Goal: Transaction & Acquisition: Purchase product/service

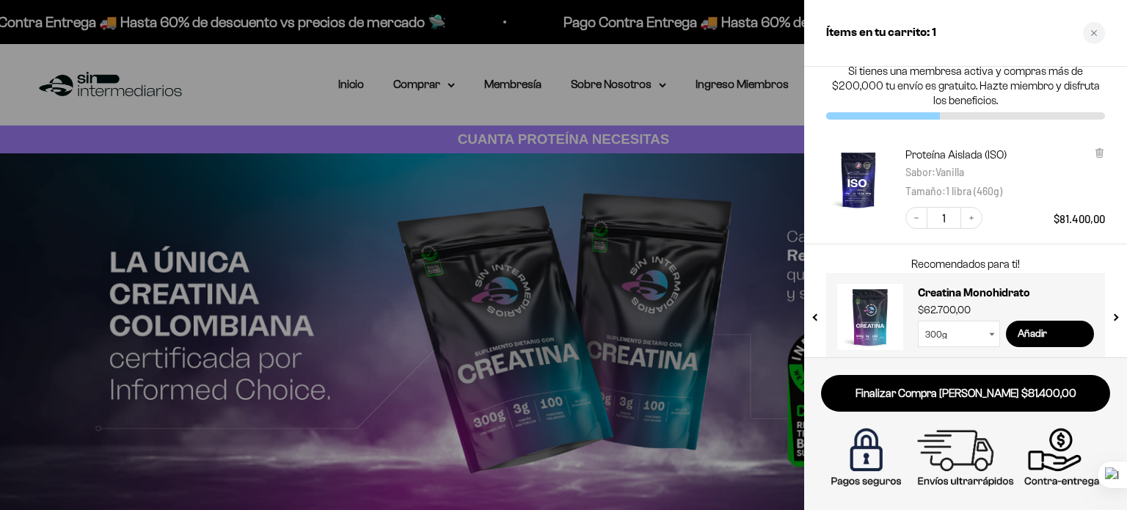
scroll to position [30, 0]
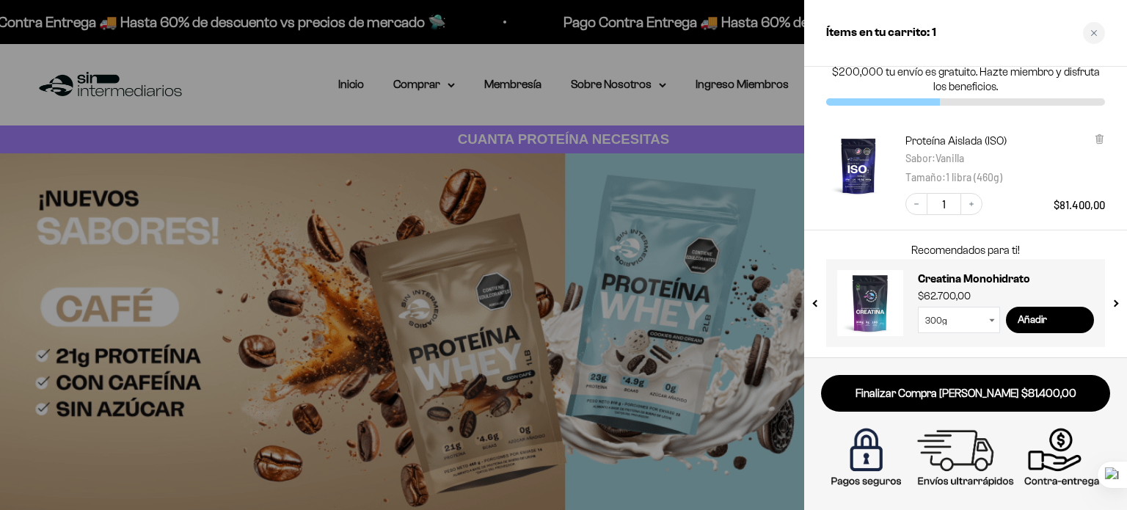
click at [992, 318] on icon at bounding box center [992, 320] width 6 height 4
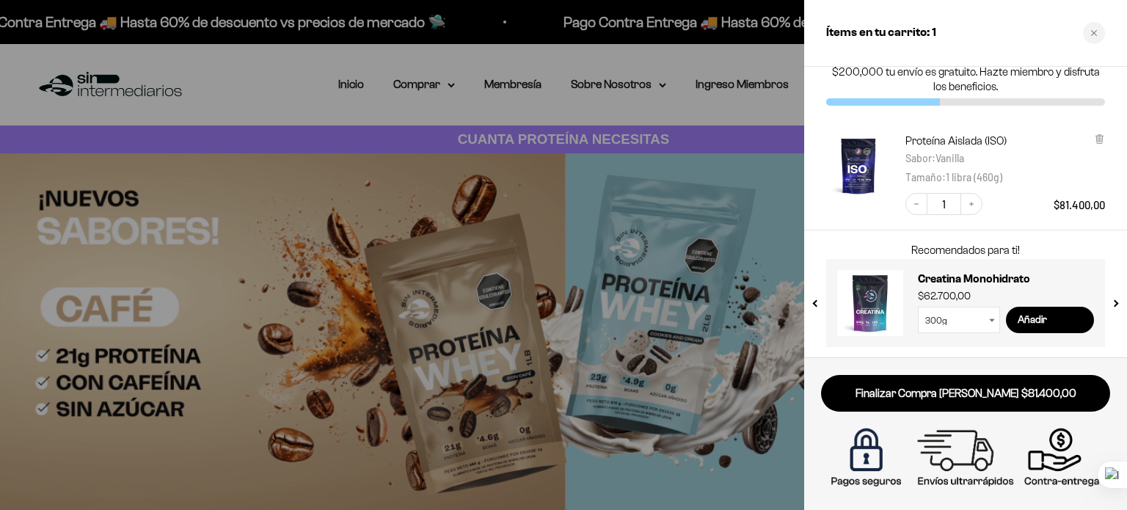
click at [980, 321] on select "300g 100g" at bounding box center [959, 320] width 82 height 26
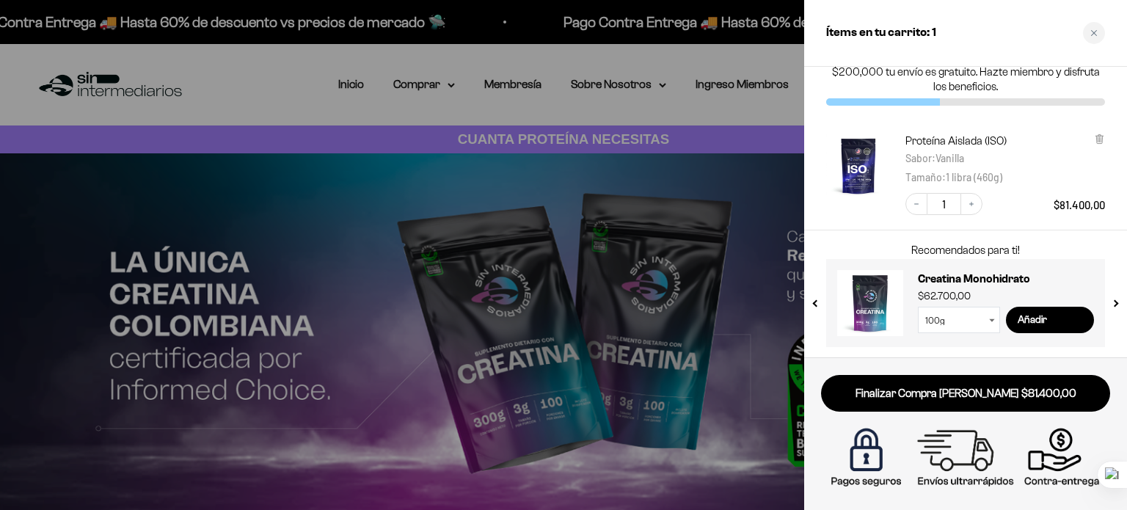
click at [918, 307] on select "300g 100g" at bounding box center [959, 320] width 82 height 26
click at [1028, 325] on input "Añadir" at bounding box center [1050, 320] width 88 height 26
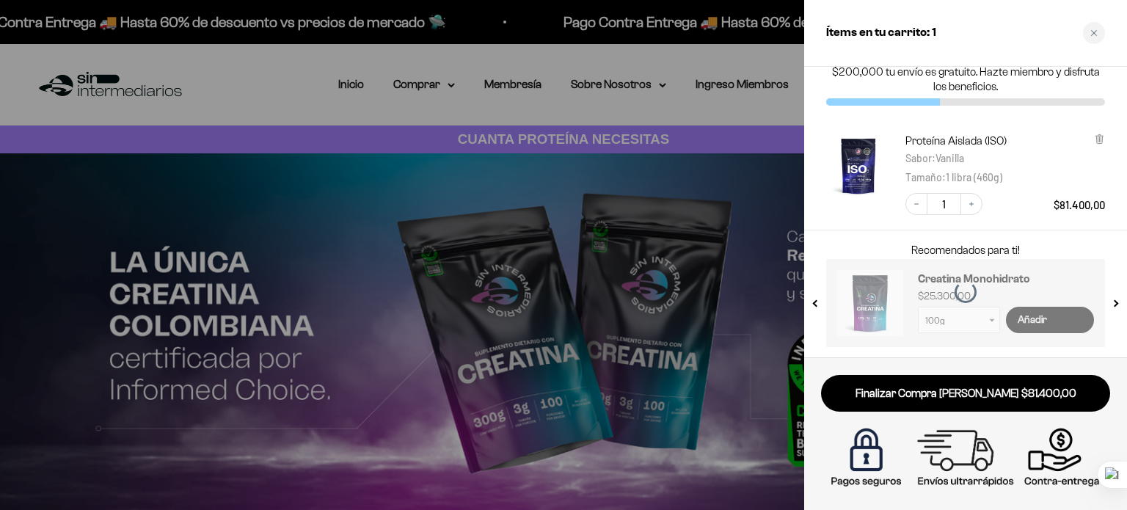
select select "42749438034129"
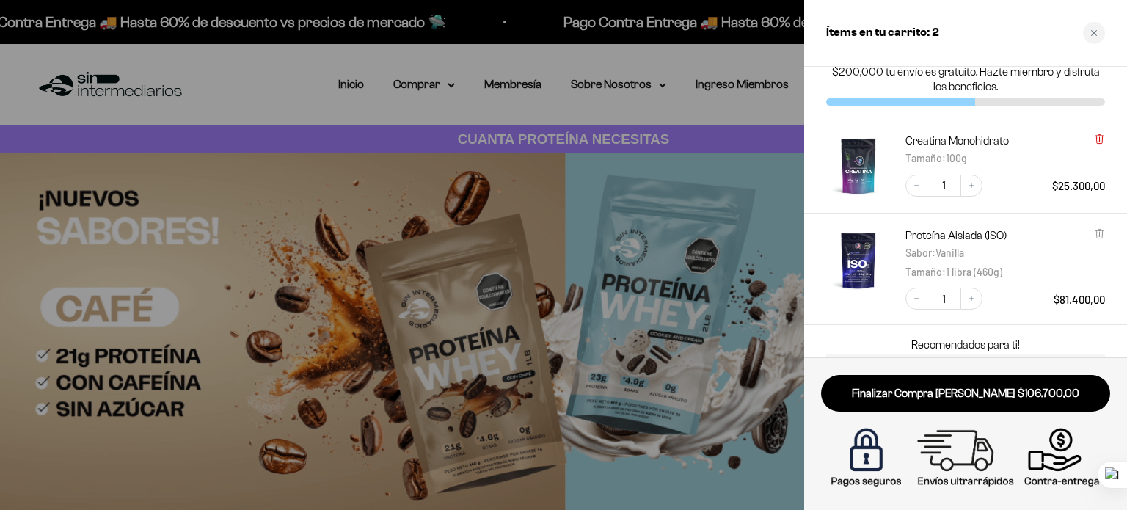
click at [1102, 140] on icon at bounding box center [1099, 139] width 6 height 7
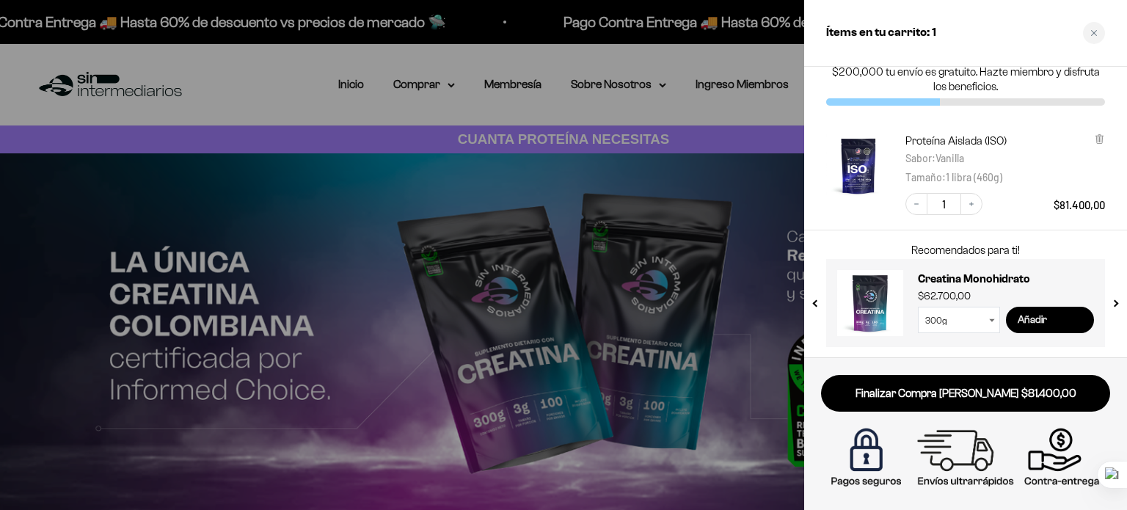
click at [1022, 313] on input "Añadir" at bounding box center [1050, 320] width 88 height 26
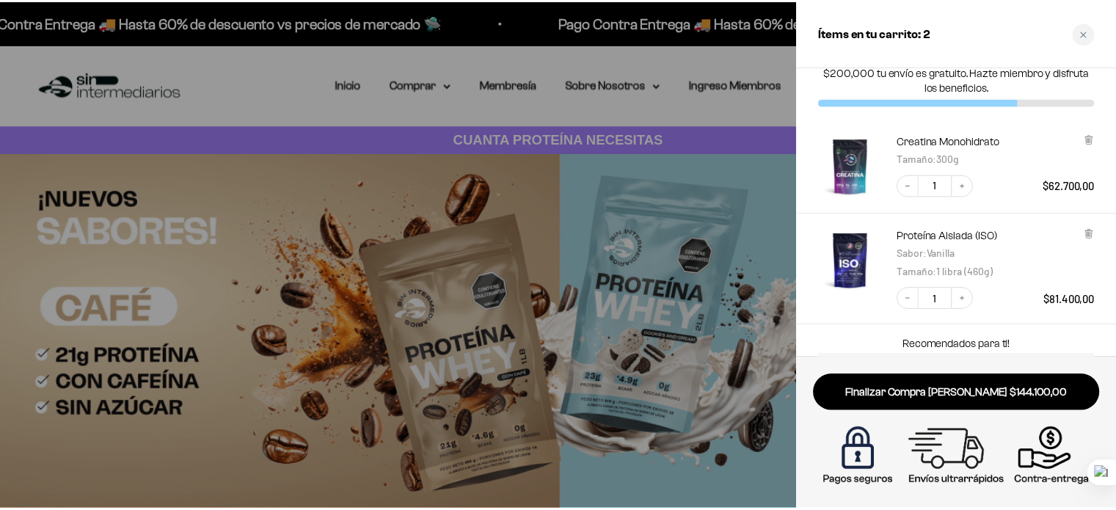
scroll to position [0, 0]
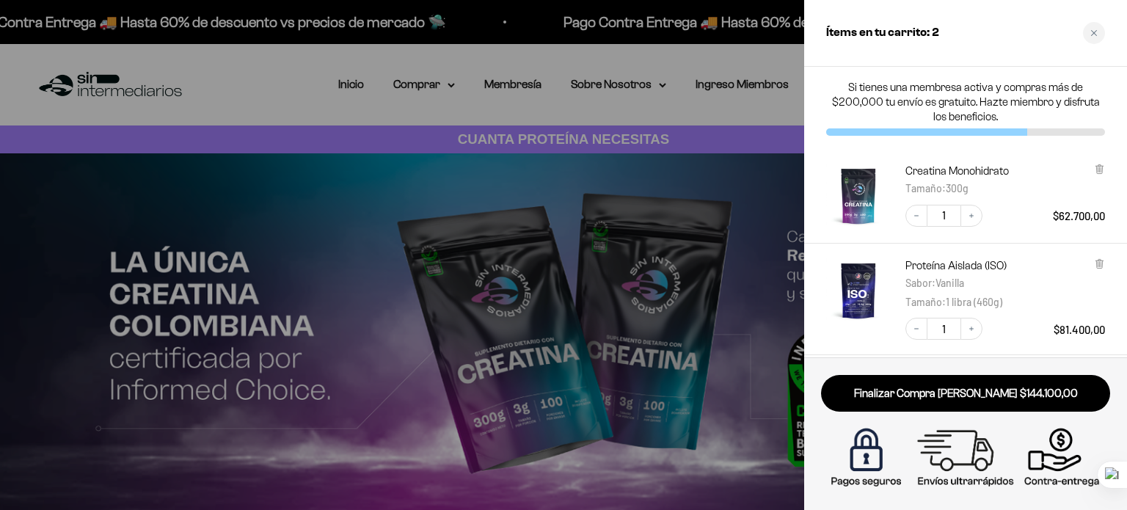
click at [1001, 341] on div "Proteína Aislada (ISO) Sabor : Vanilla Tamaño : 1 libra (460g) Decrease quantit…" at bounding box center [965, 300] width 323 height 112
click at [973, 328] on icon "Increase quantity" at bounding box center [971, 328] width 9 height 9
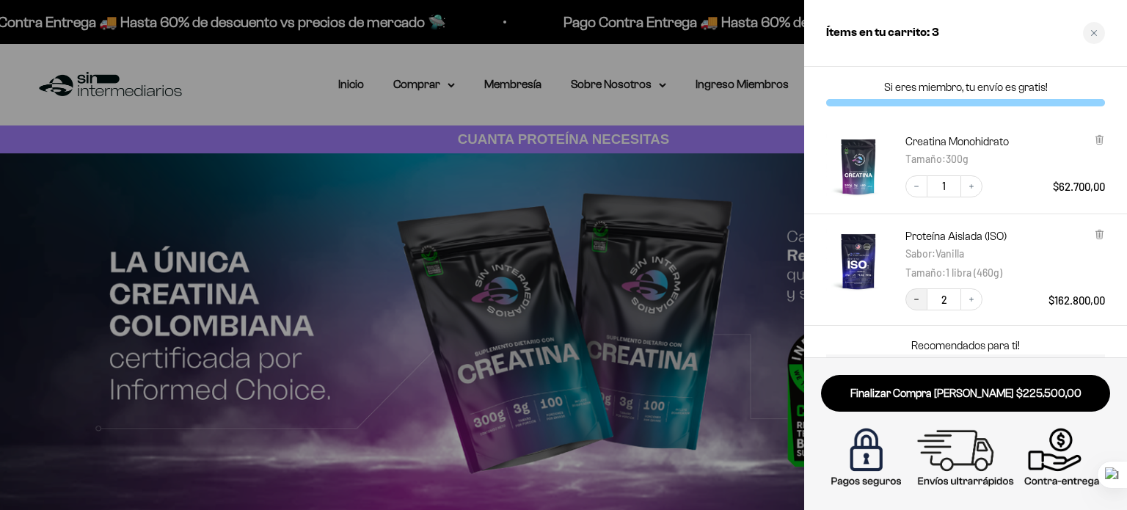
click at [915, 300] on icon "Decrease quantity" at bounding box center [916, 299] width 9 height 9
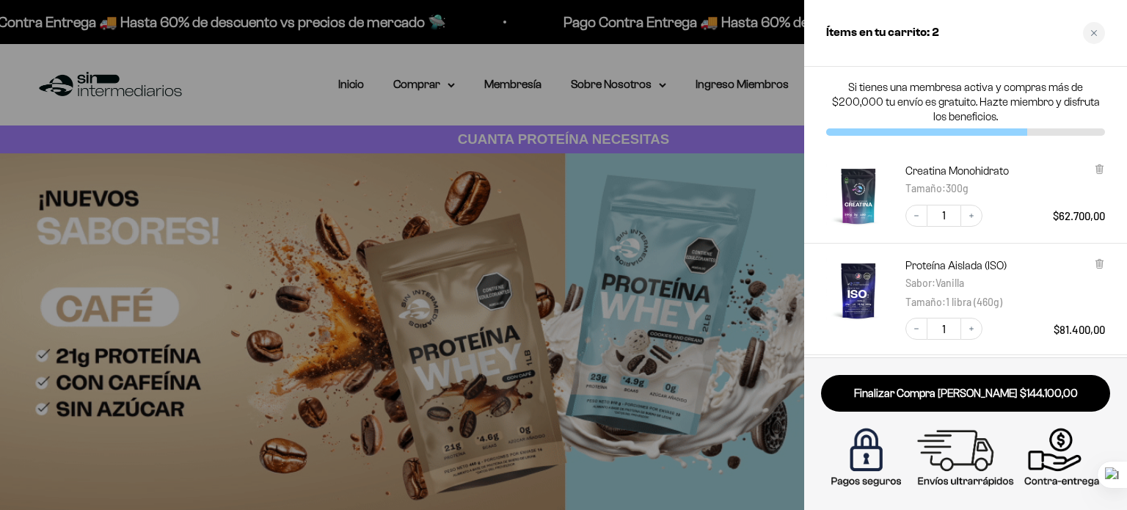
drag, startPoint x: 1101, startPoint y: 230, endPoint x: 1101, endPoint y: 255, distance: 25.7
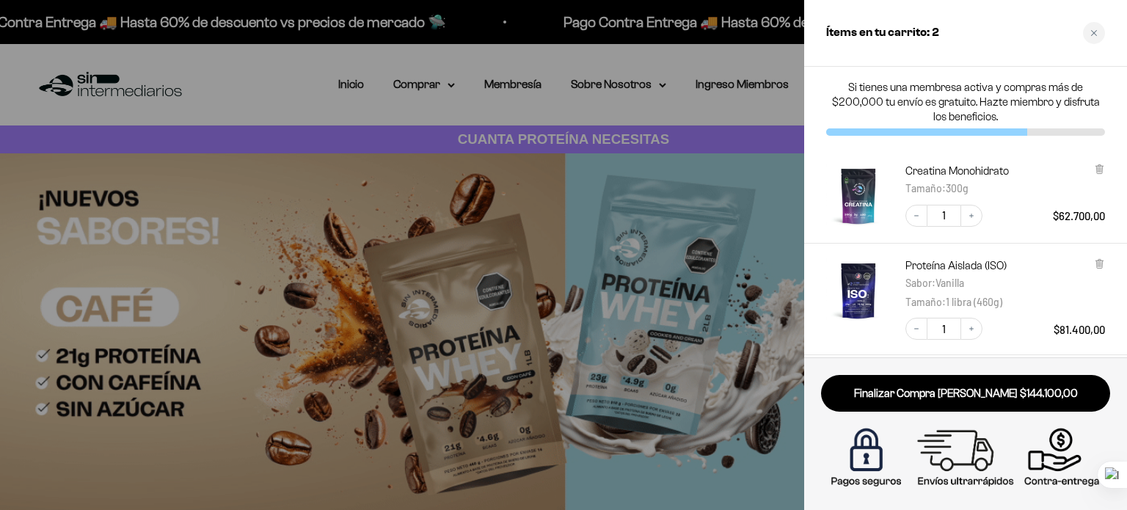
click at [1101, 253] on div "Creatina Monohidrato Tamaño : 300g Decrease quantity 1 Increase quantity $62.70…" at bounding box center [965, 252] width 323 height 206
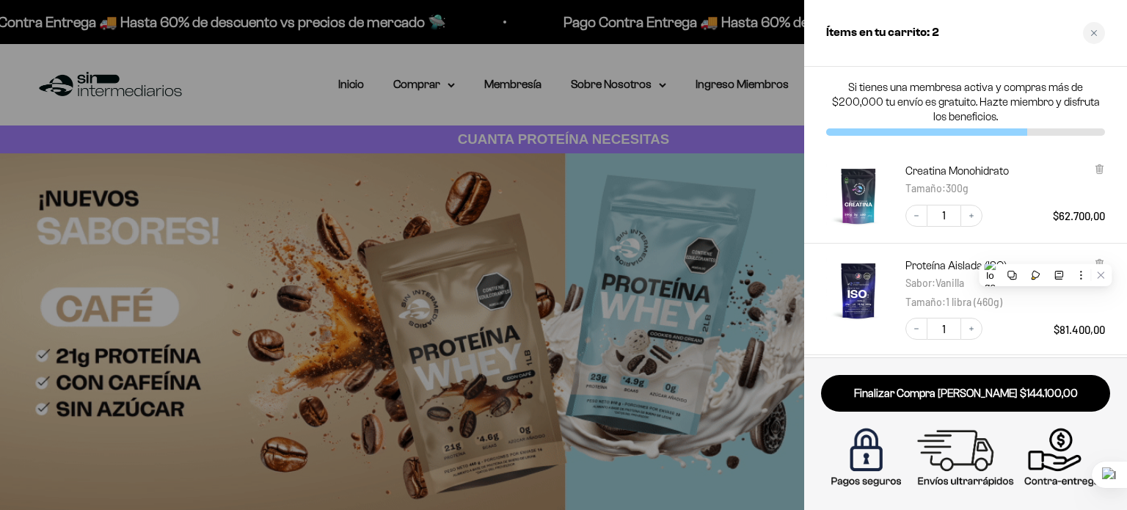
click at [1101, 264] on div at bounding box center [1045, 275] width 133 height 22
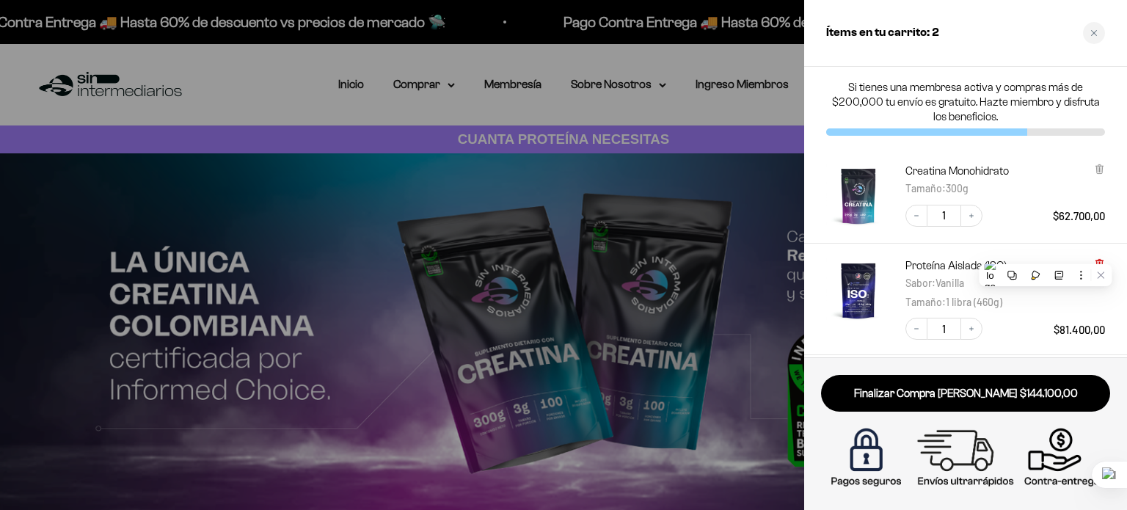
click at [1100, 260] on icon at bounding box center [1099, 263] width 6 height 7
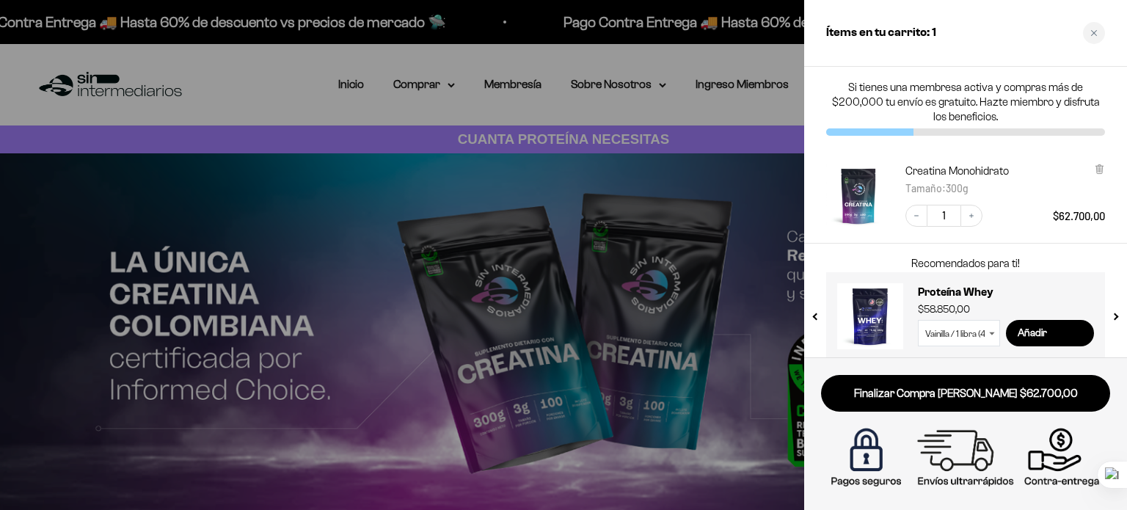
click at [992, 337] on select "Vainilla / 1 libra (460g) Vainilla / 2 libras (910g) Vainilla / 5 libras (2280g…" at bounding box center [959, 333] width 82 height 26
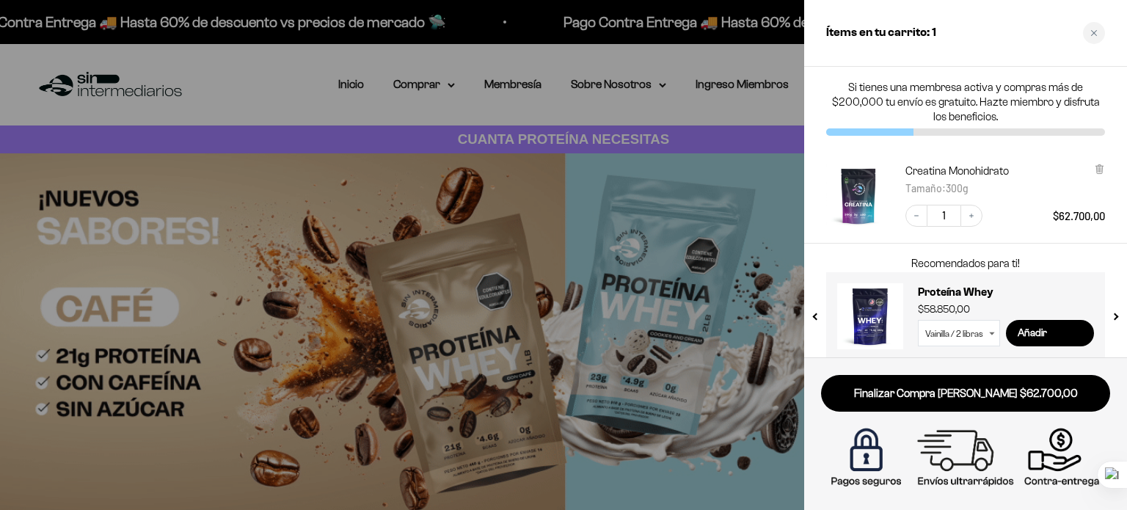
click at [918, 320] on select "Vainilla / 1 libra (460g) Vainilla / 2 libras (910g) Vainilla / 5 libras (2280g…" at bounding box center [959, 333] width 82 height 26
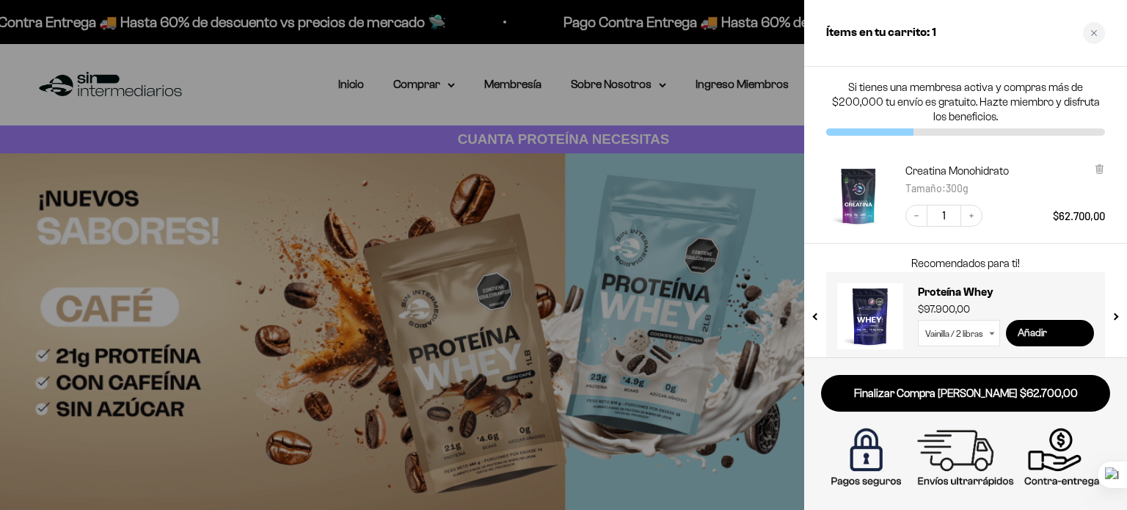
click at [1033, 328] on input "Añadir" at bounding box center [1050, 333] width 88 height 26
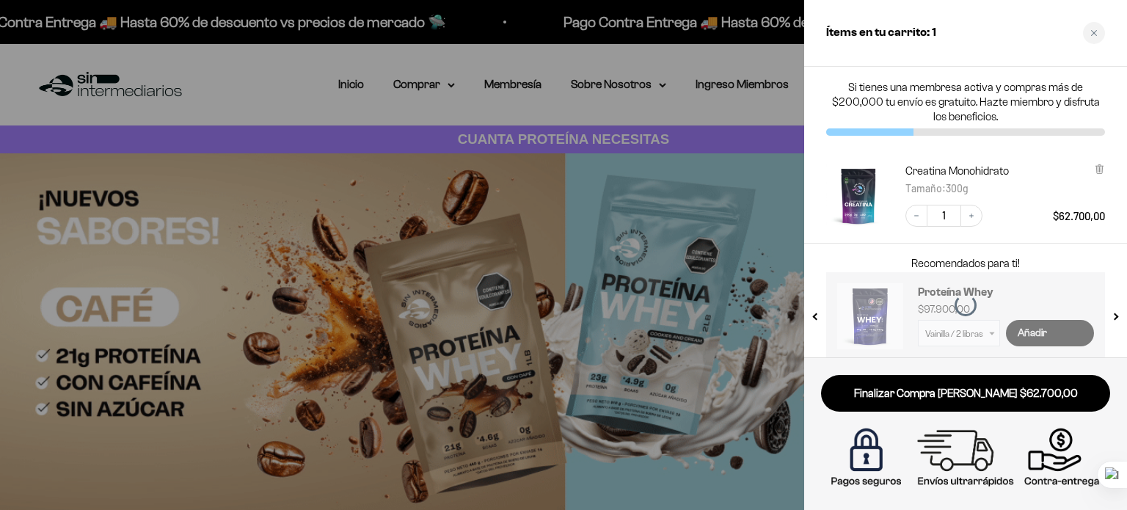
select select "42658509357265"
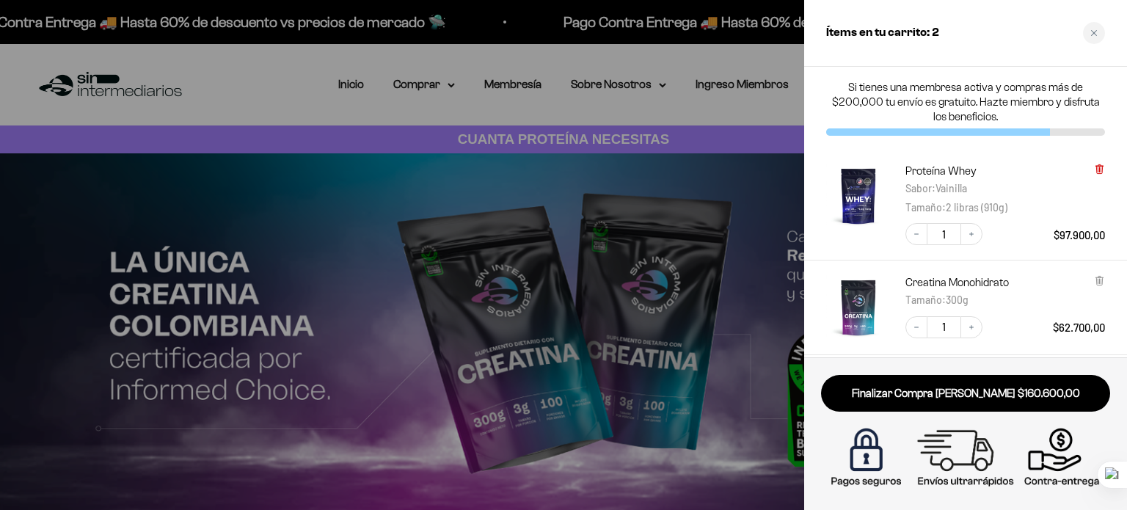
click at [1101, 169] on icon at bounding box center [1099, 167] width 3 height 7
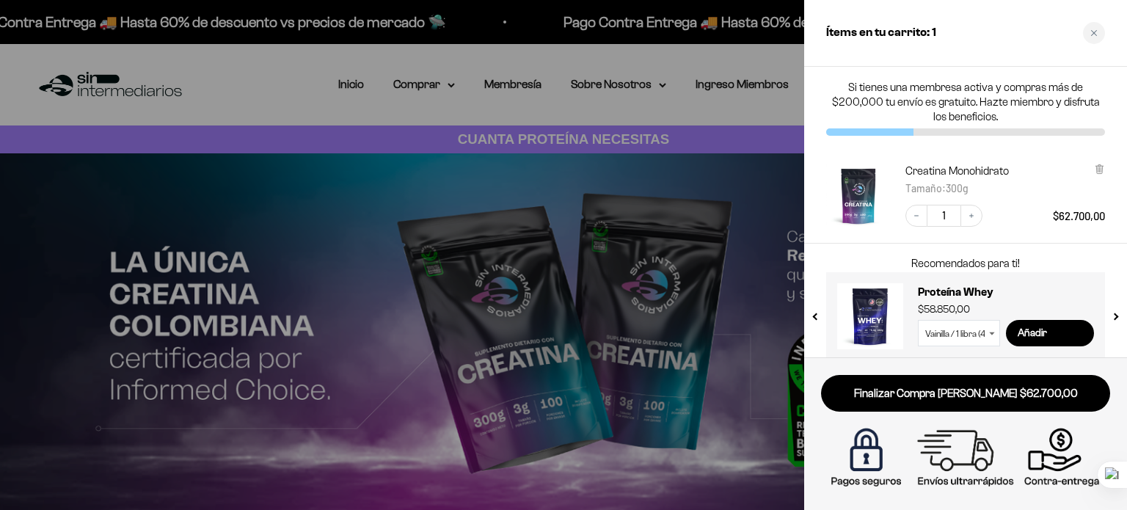
click at [983, 335] on select "Vainilla / 1 libra (460g) Vainilla / 2 libras (910g) Vainilla / 5 libras (2280g…" at bounding box center [959, 333] width 82 height 26
click at [918, 320] on select "Vainilla / 1 libra (460g) Vainilla / 2 libras (910g) Vainilla / 5 libras (2280g…" at bounding box center [959, 333] width 82 height 26
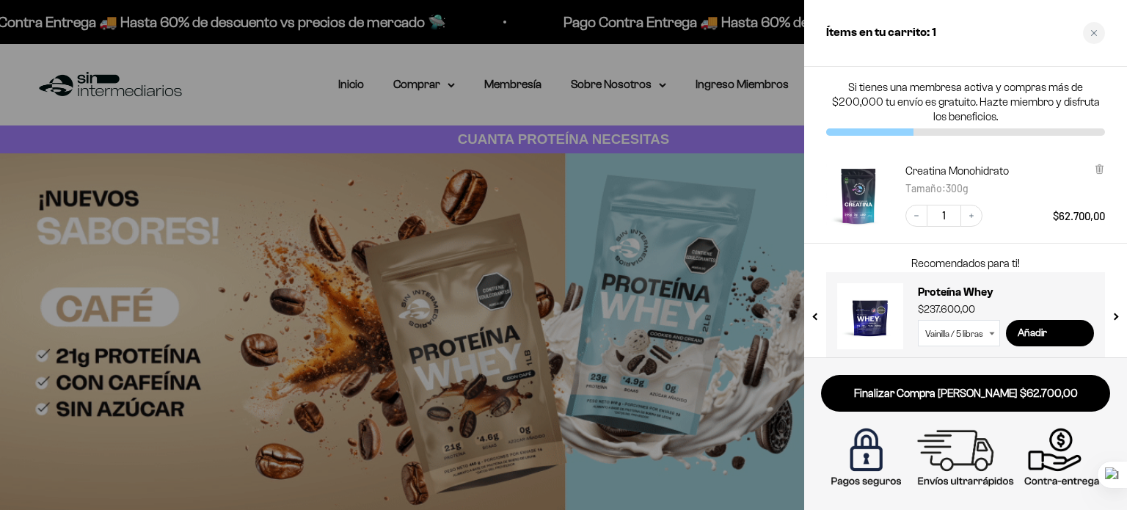
click at [990, 332] on icon at bounding box center [992, 334] width 6 height 4
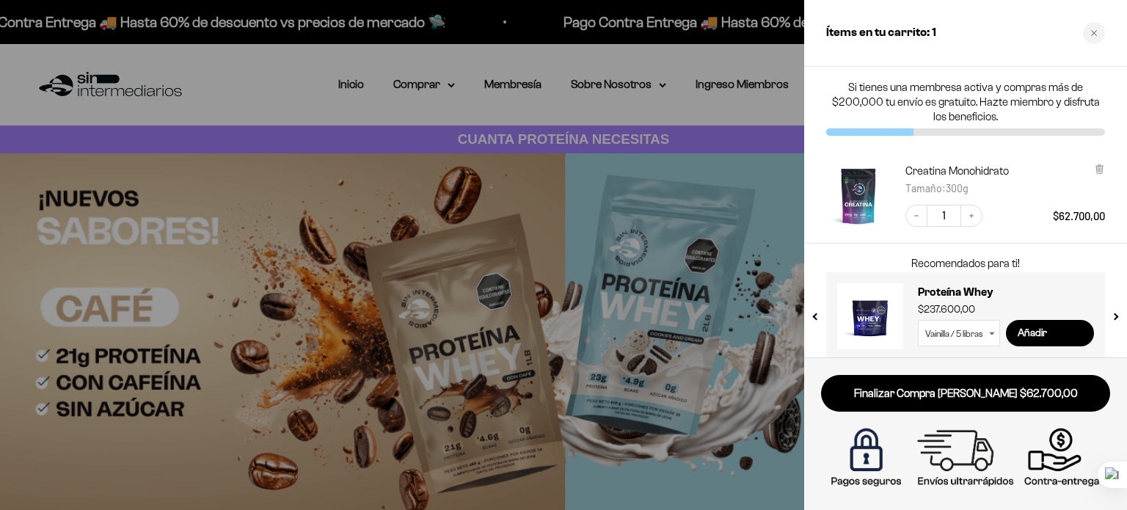
click at [960, 338] on select "Vainilla / 1 libra (460g) Vainilla / 2 libras (910g) Vainilla / 5 libras (2280g…" at bounding box center [959, 333] width 82 height 26
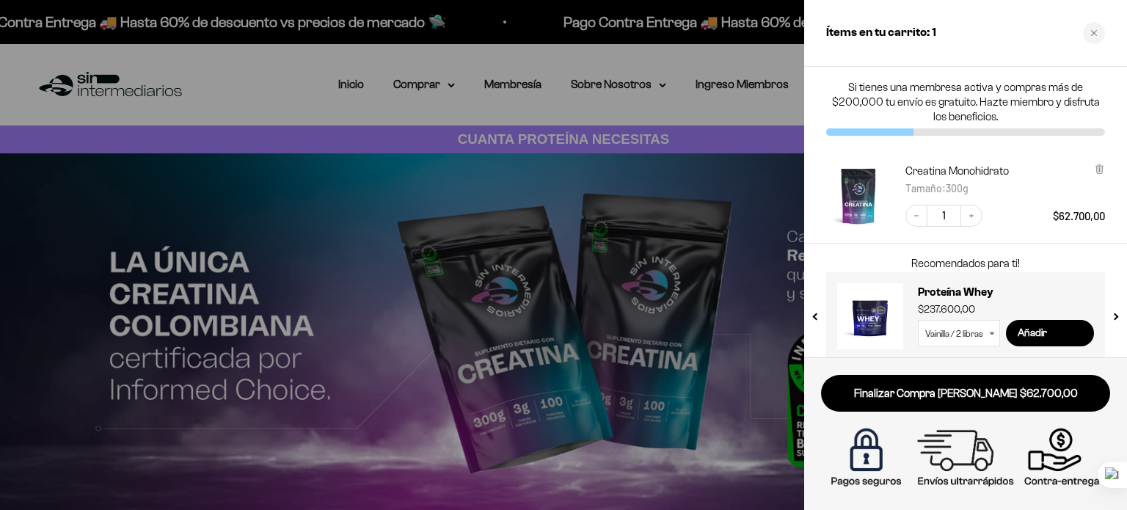
click at [918, 320] on select "Vainilla / 1 libra (460g) Vainilla / 2 libras (910g) Vainilla / 5 libras (2280g…" at bounding box center [959, 333] width 82 height 26
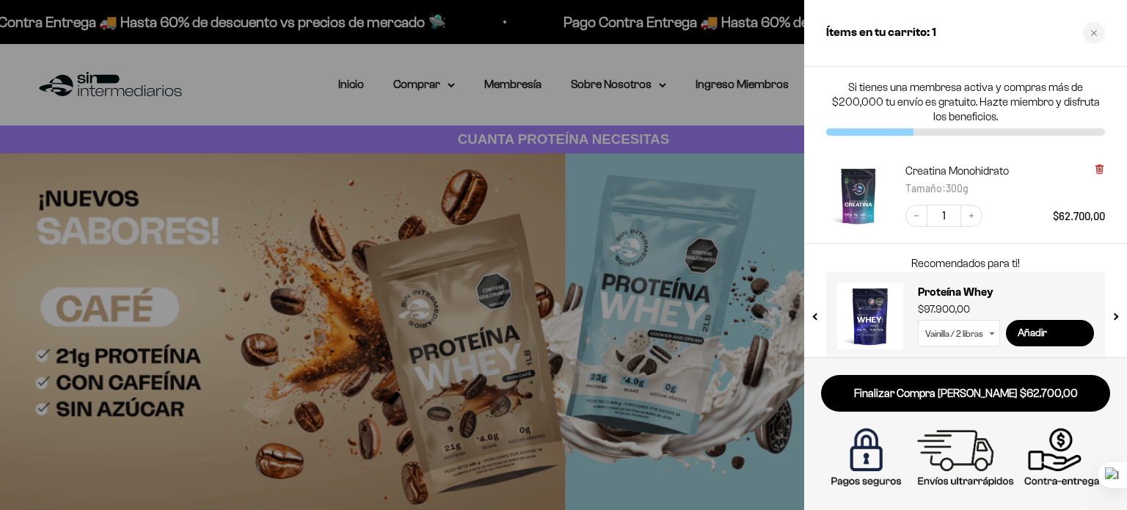
click at [1100, 167] on icon at bounding box center [1099, 169] width 6 height 7
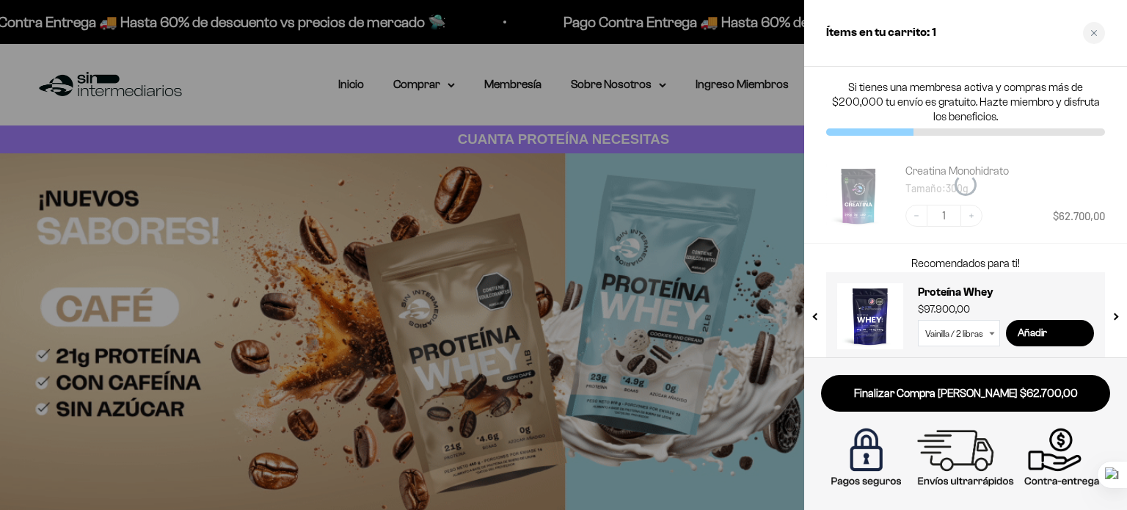
select select "42658509357265"
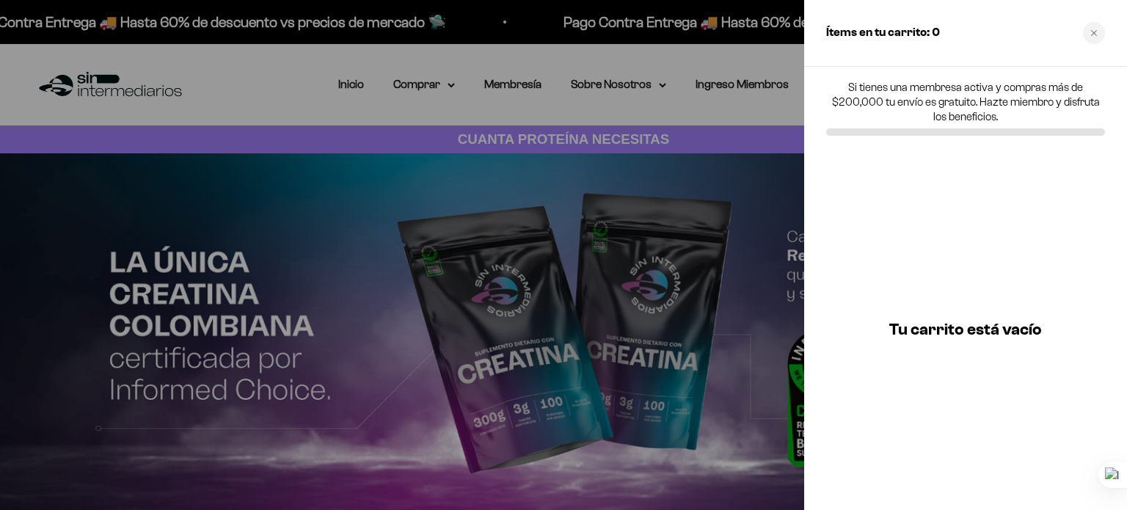
click at [974, 167] on div "Tu carrito está vacío" at bounding box center [965, 329] width 323 height 361
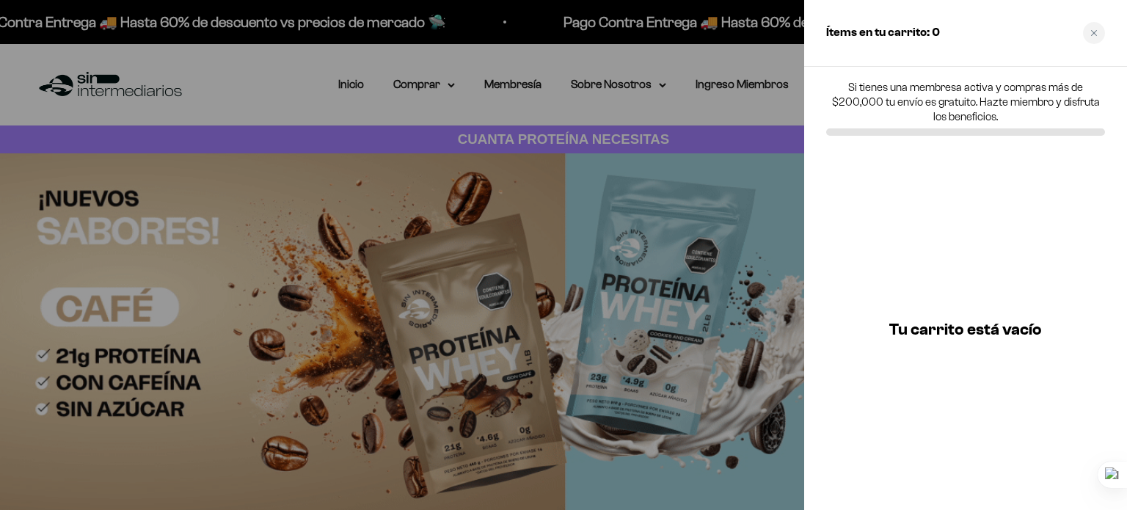
drag, startPoint x: 922, startPoint y: 310, endPoint x: 976, endPoint y: 167, distance: 152.1
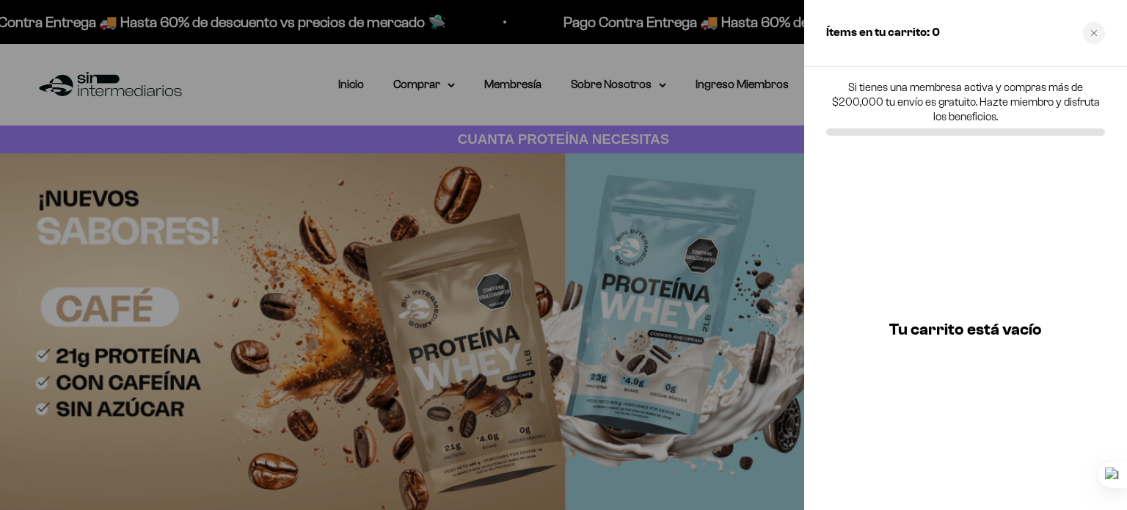
click at [927, 310] on div "Tu carrito está vacío" at bounding box center [965, 329] width 323 height 361
click at [977, 153] on div "Tu carrito está vacío" at bounding box center [965, 329] width 323 height 361
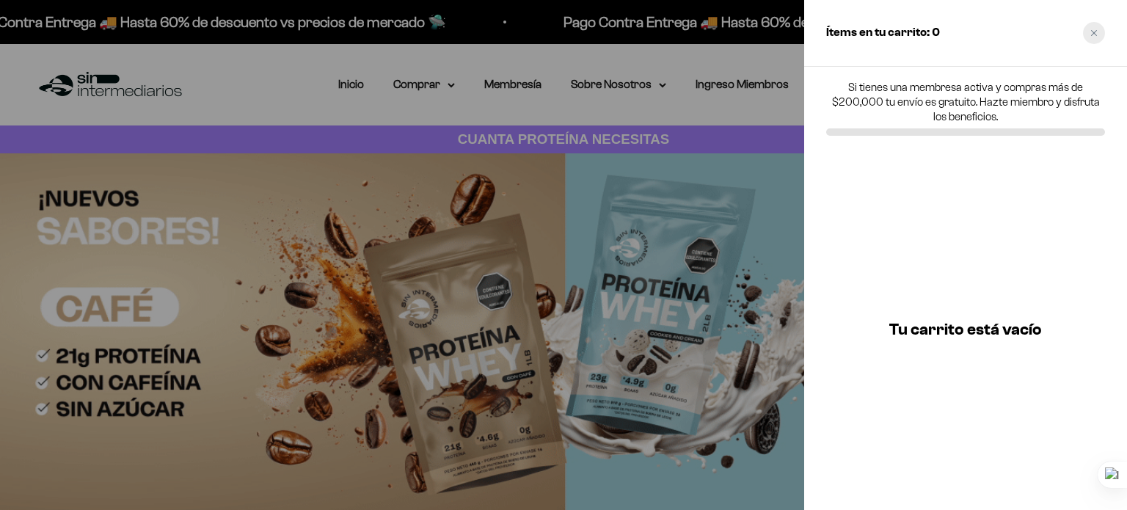
click at [1094, 32] on icon "Close cart" at bounding box center [1094, 33] width 6 height 6
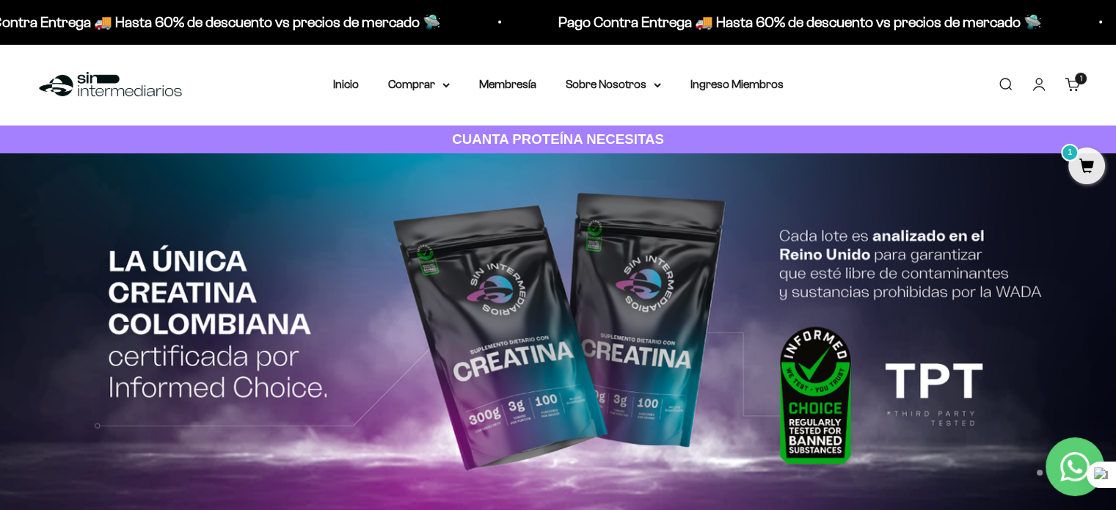
click at [1083, 172] on span "1" at bounding box center [1086, 165] width 37 height 37
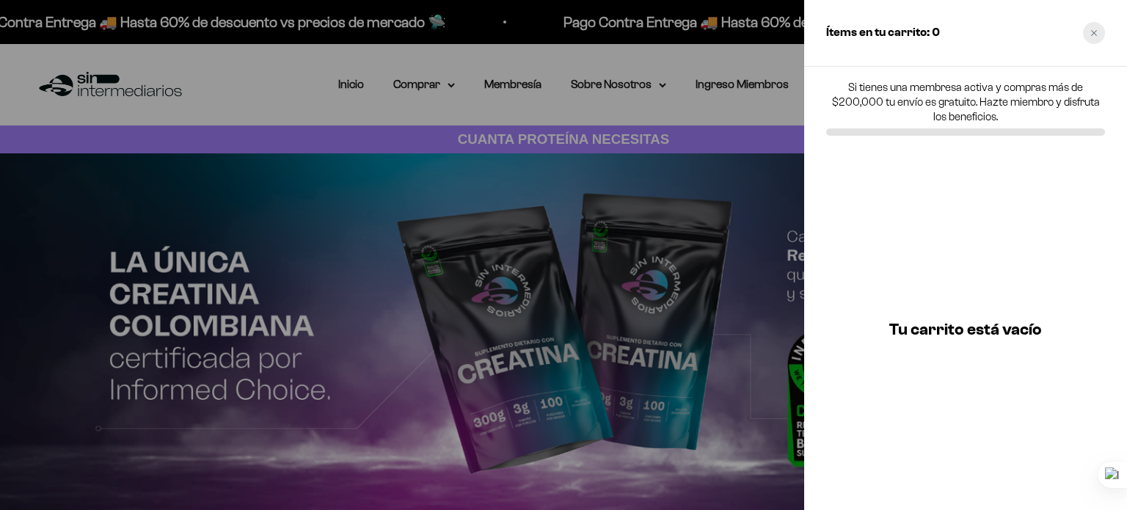
click at [1092, 29] on icon "Close cart" at bounding box center [1093, 32] width 7 height 7
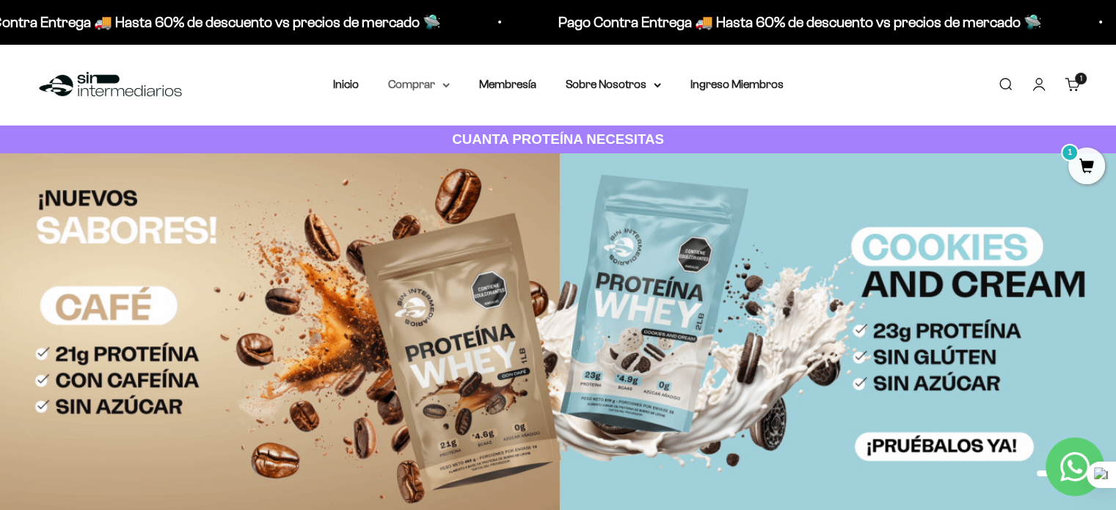
click at [440, 79] on summary "Comprar" at bounding box center [419, 84] width 62 height 19
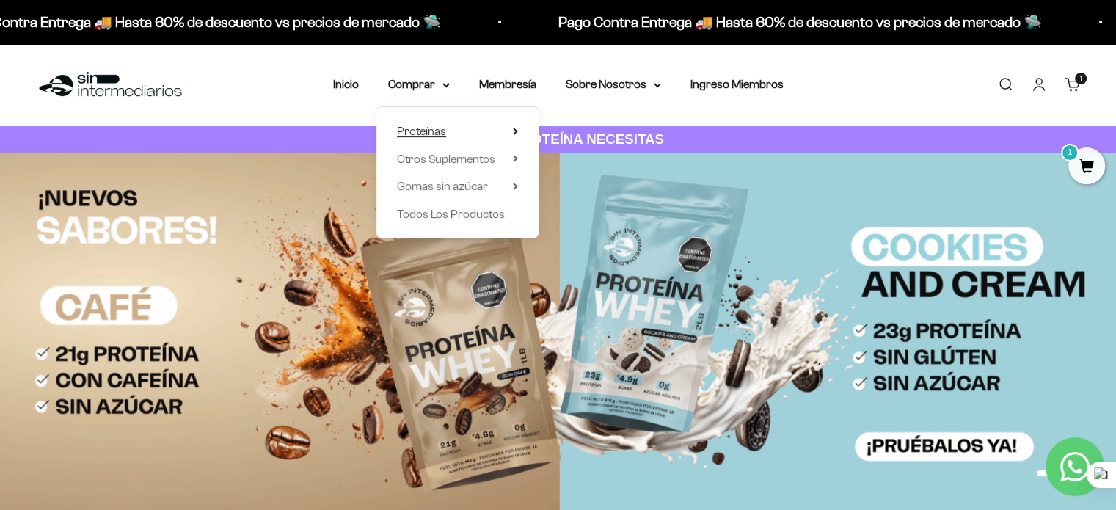
click at [496, 128] on summary "Proteínas" at bounding box center [457, 131] width 121 height 19
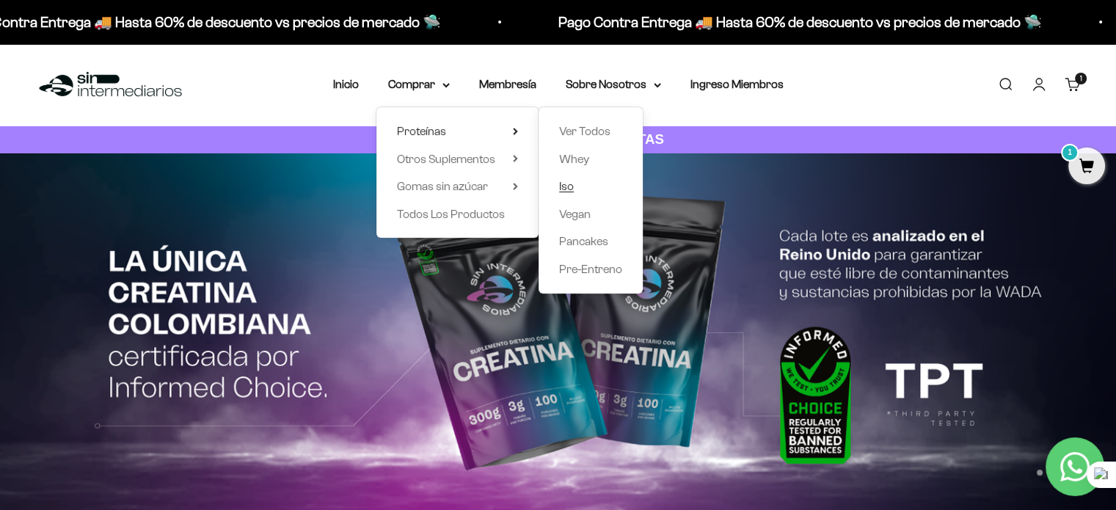
click at [571, 184] on span "Iso" at bounding box center [566, 186] width 15 height 12
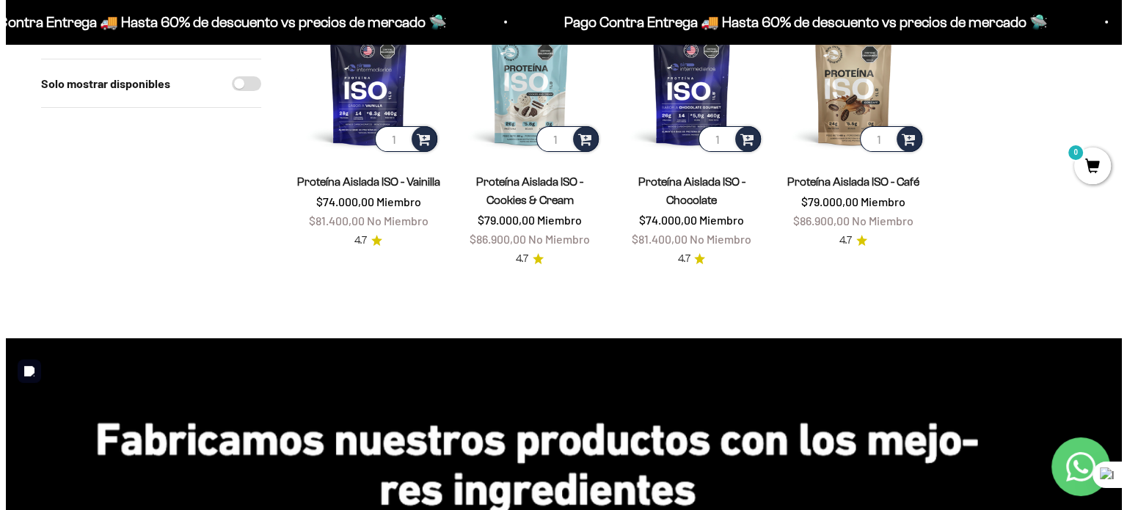
scroll to position [73, 0]
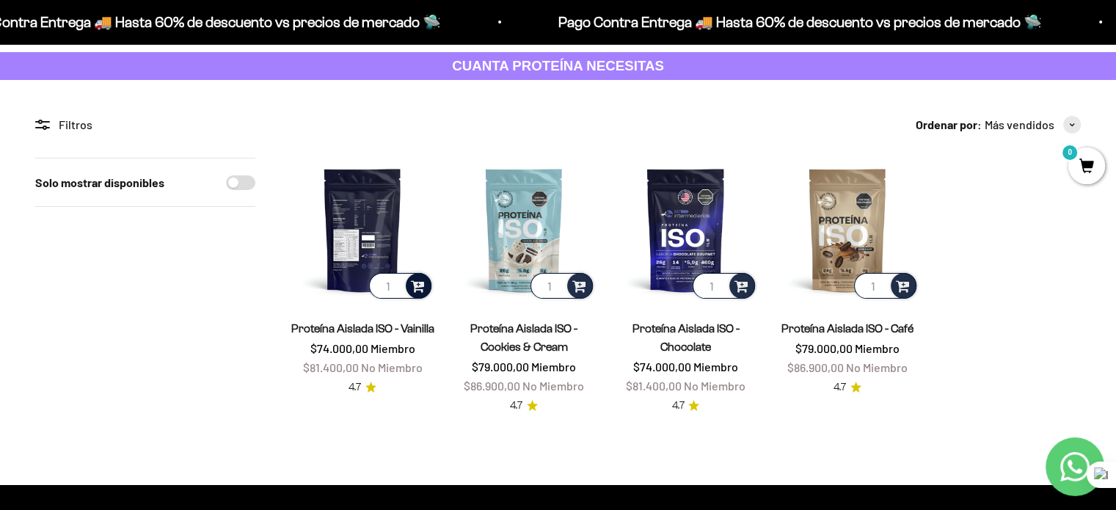
click at [417, 285] on span at bounding box center [418, 285] width 14 height 17
click at [409, 263] on li "Vanilla / 2 libras (910g)" at bounding box center [363, 264] width 136 height 18
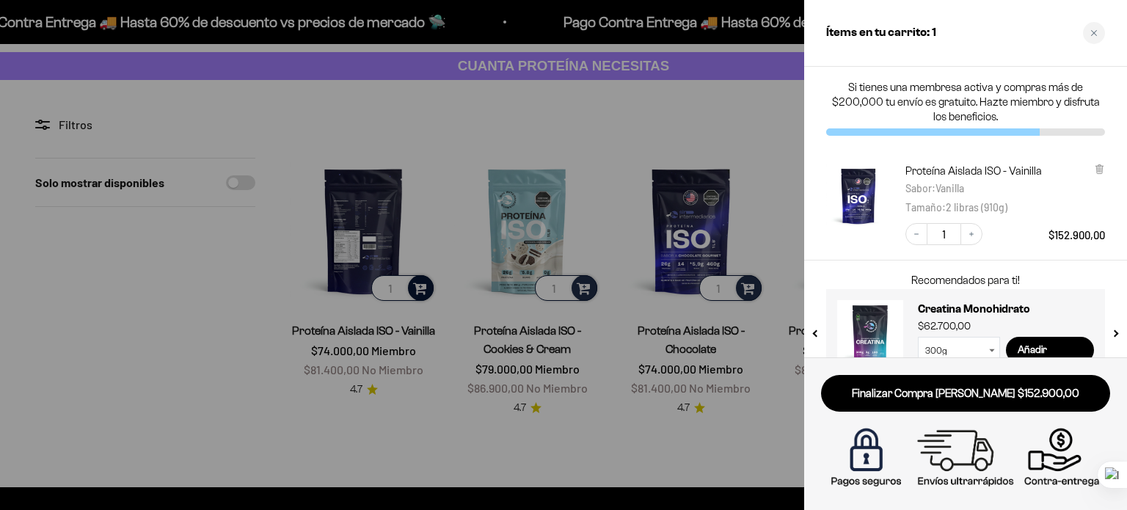
click at [977, 347] on select "300g 100g" at bounding box center [959, 350] width 82 height 26
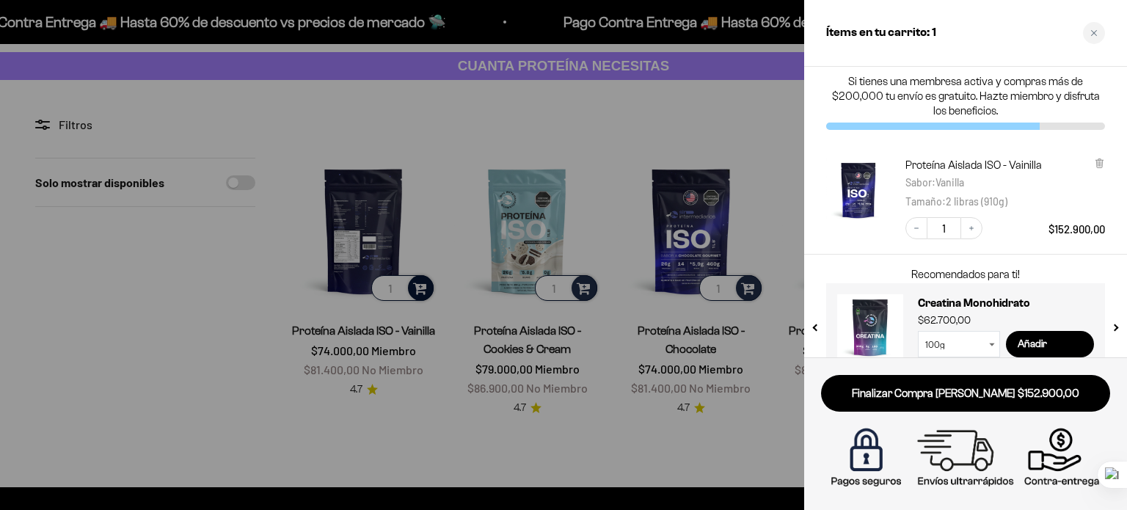
click at [918, 331] on select "300g 100g" at bounding box center [959, 344] width 82 height 26
click at [1012, 343] on input "Añadir" at bounding box center [1050, 344] width 88 height 26
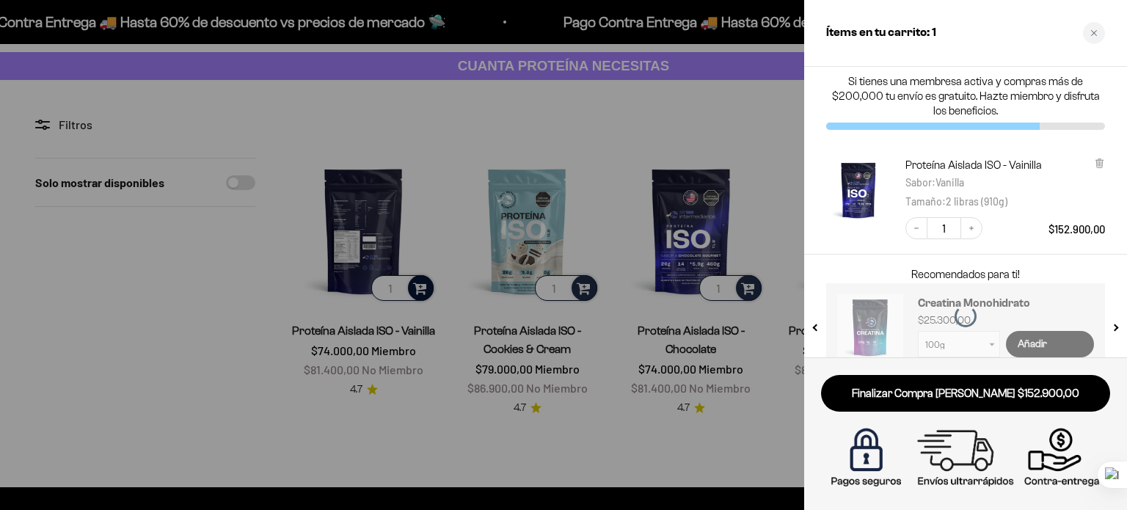
select select "42749438034129"
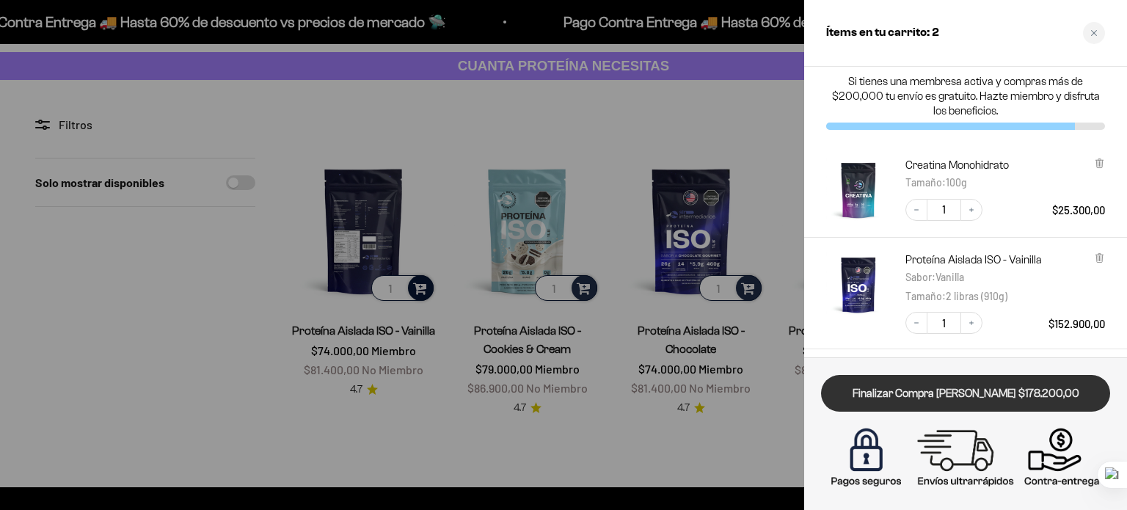
click at [1013, 382] on link "Finalizar Compra Segura $178.200,00" at bounding box center [965, 393] width 289 height 37
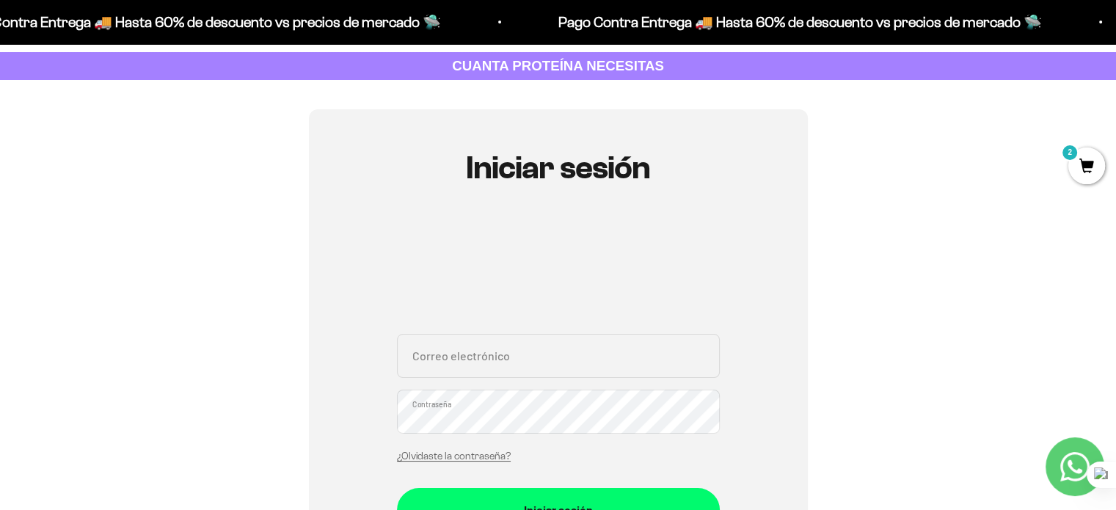
scroll to position [147, 0]
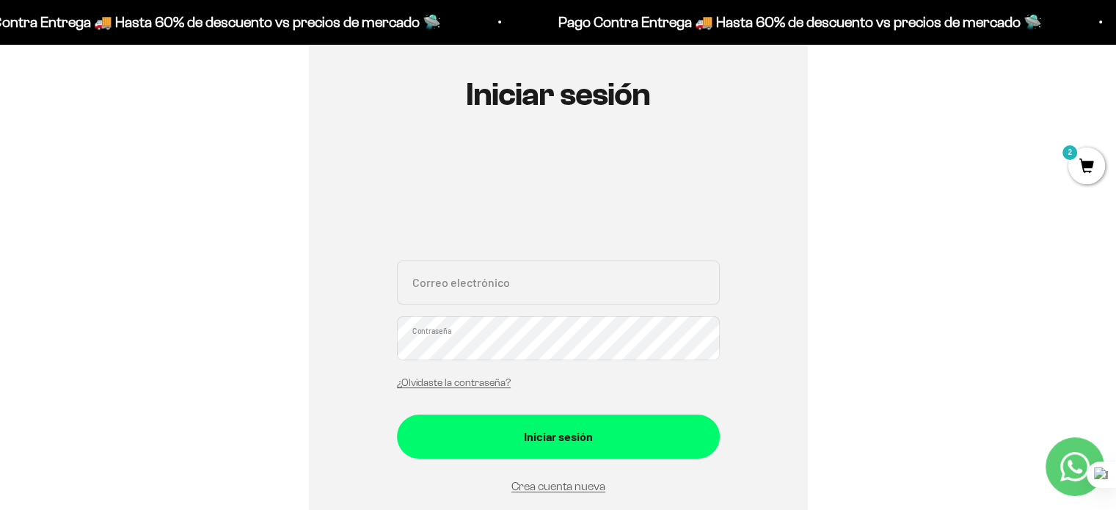
click at [591, 285] on input "Correo electrónico" at bounding box center [558, 282] width 323 height 44
type input "juanmejiarios@hotmail.com"
click at [397, 415] on button "Iniciar sesión" at bounding box center [558, 437] width 323 height 44
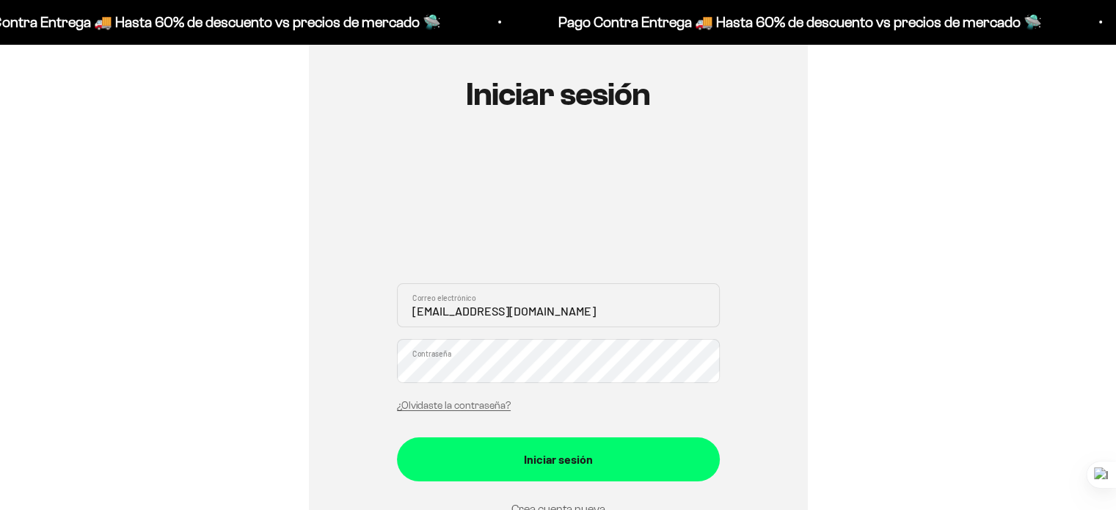
scroll to position [147, 0]
click at [948, 420] on div "Iniciar sesión [PERSON_NAME][EMAIL_ADDRESS][DOMAIN_NAME] Correo electrónico Con…" at bounding box center [557, 297] width 1045 height 523
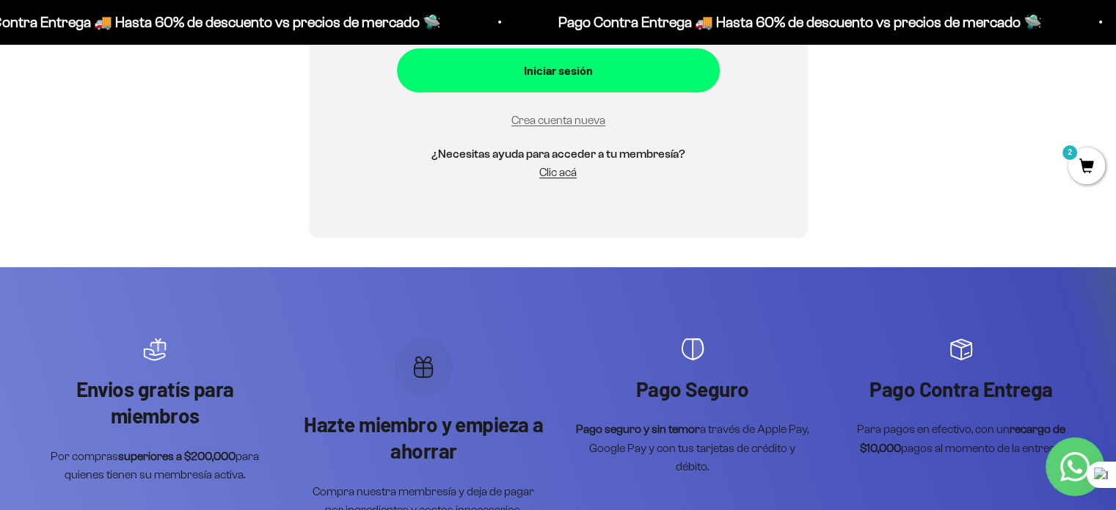
scroll to position [660, 0]
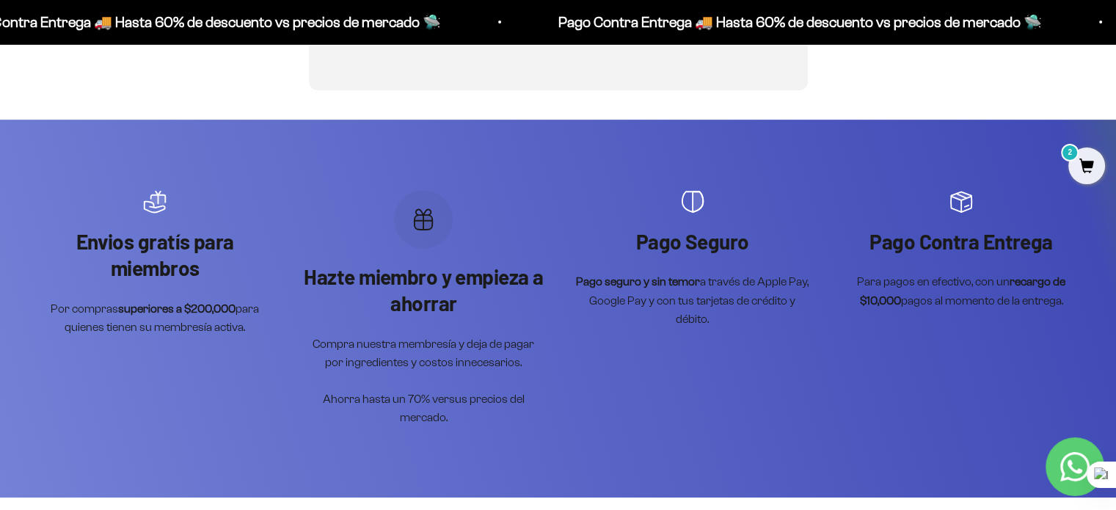
click at [1059, 463] on link "Contact us on WhatsApp" at bounding box center [1074, 466] width 59 height 59
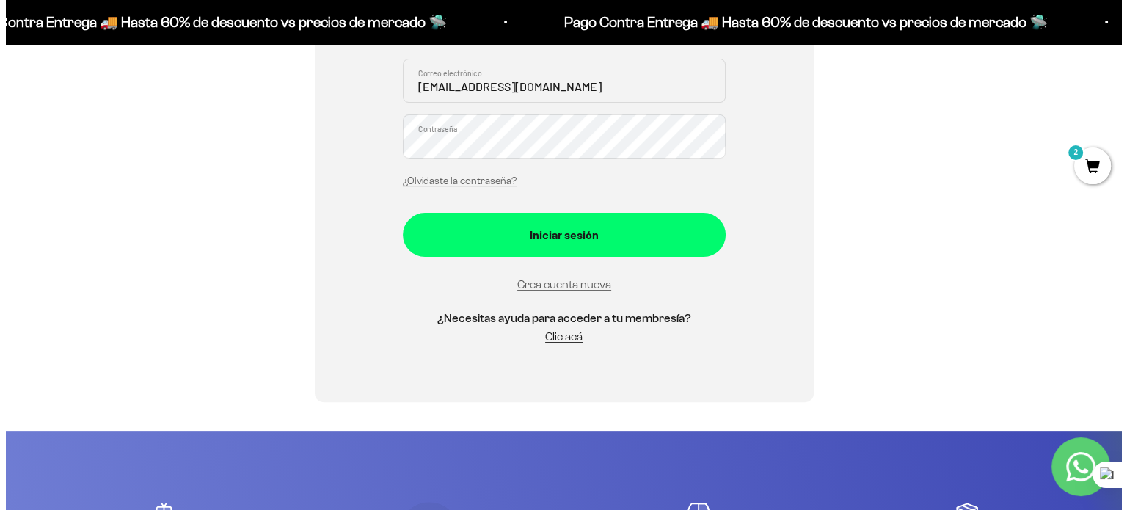
scroll to position [220, 0]
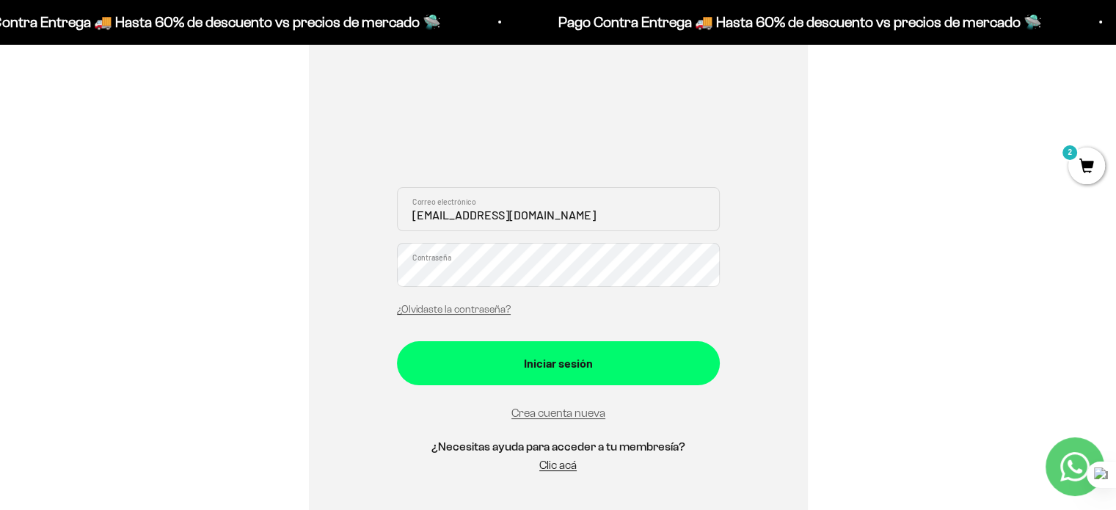
click at [1078, 173] on span "2" at bounding box center [1086, 165] width 37 height 37
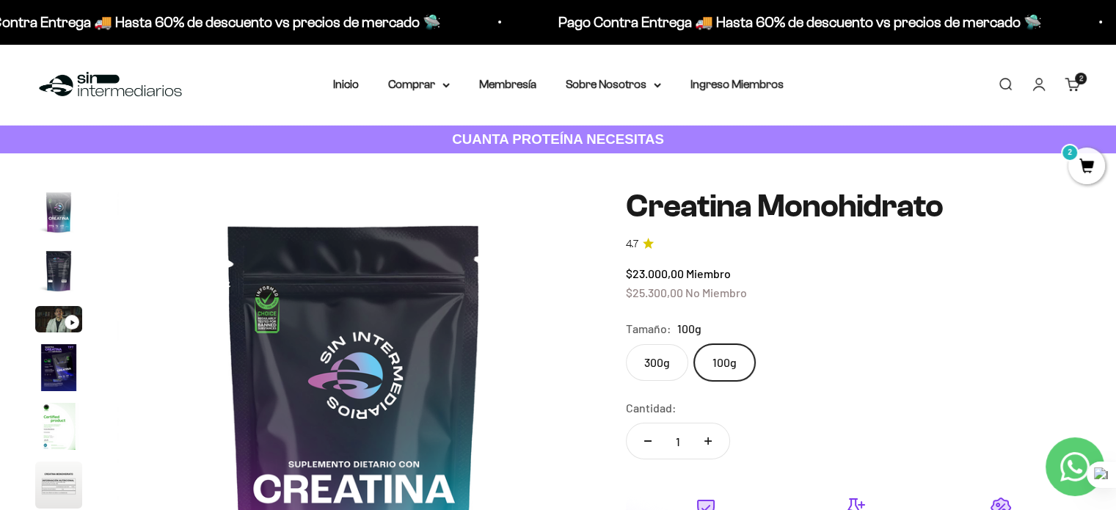
scroll to position [60, 0]
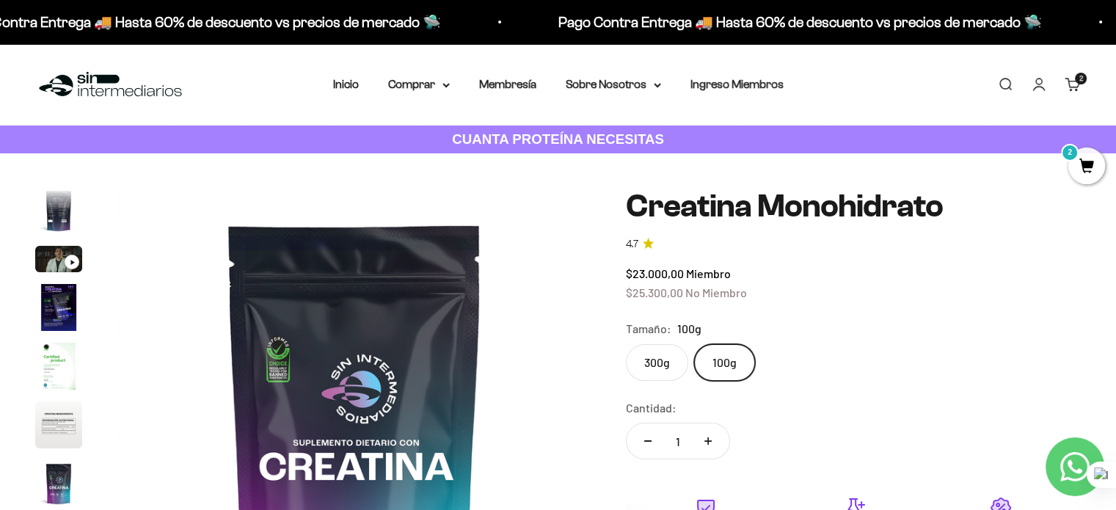
click at [786, 295] on div "$23.000,00 Miembro $25.300,00 No Miembro" at bounding box center [853, 282] width 455 height 37
click at [717, 359] on label "100g" at bounding box center [724, 362] width 61 height 37
click at [626, 344] on input "100g" at bounding box center [625, 343] width 1 height 1
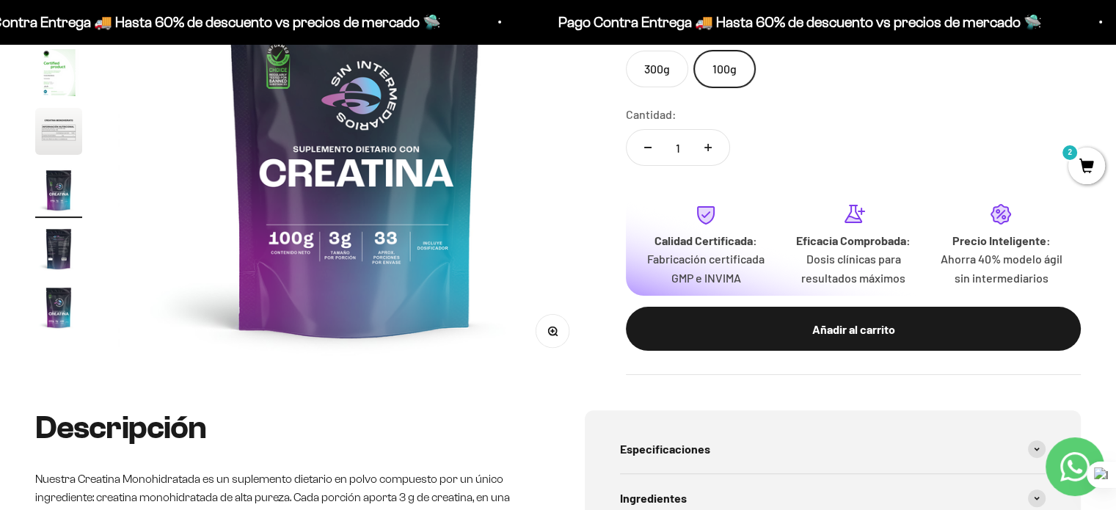
scroll to position [514, 0]
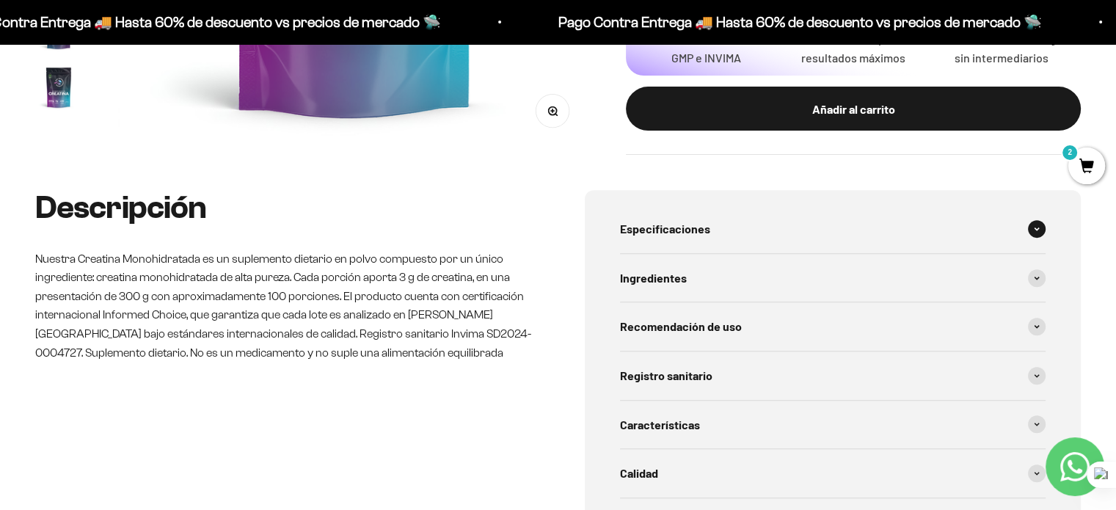
click at [767, 238] on div "Especificaciones" at bounding box center [833, 229] width 426 height 48
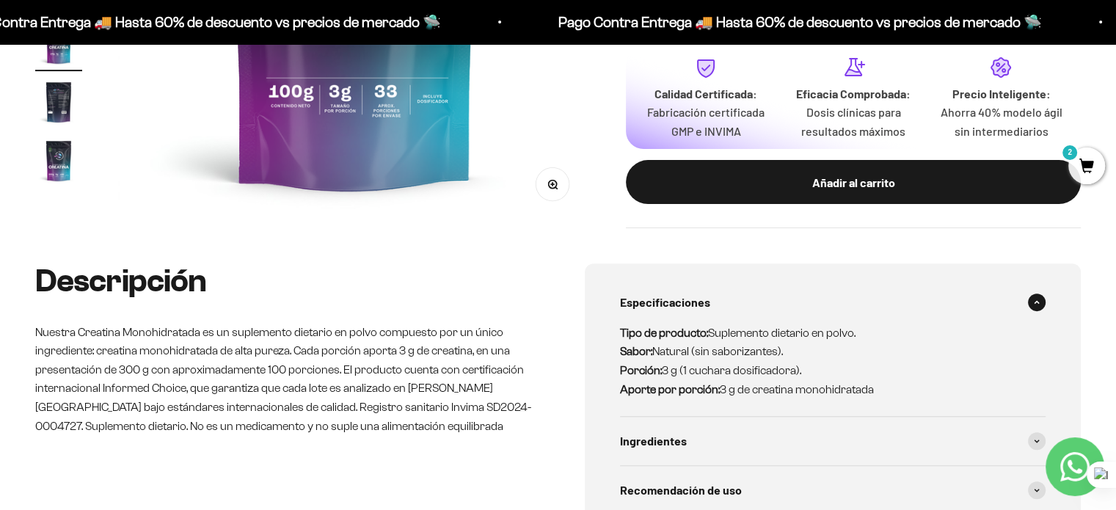
scroll to position [367, 0]
